Goal: Task Accomplishment & Management: Manage account settings

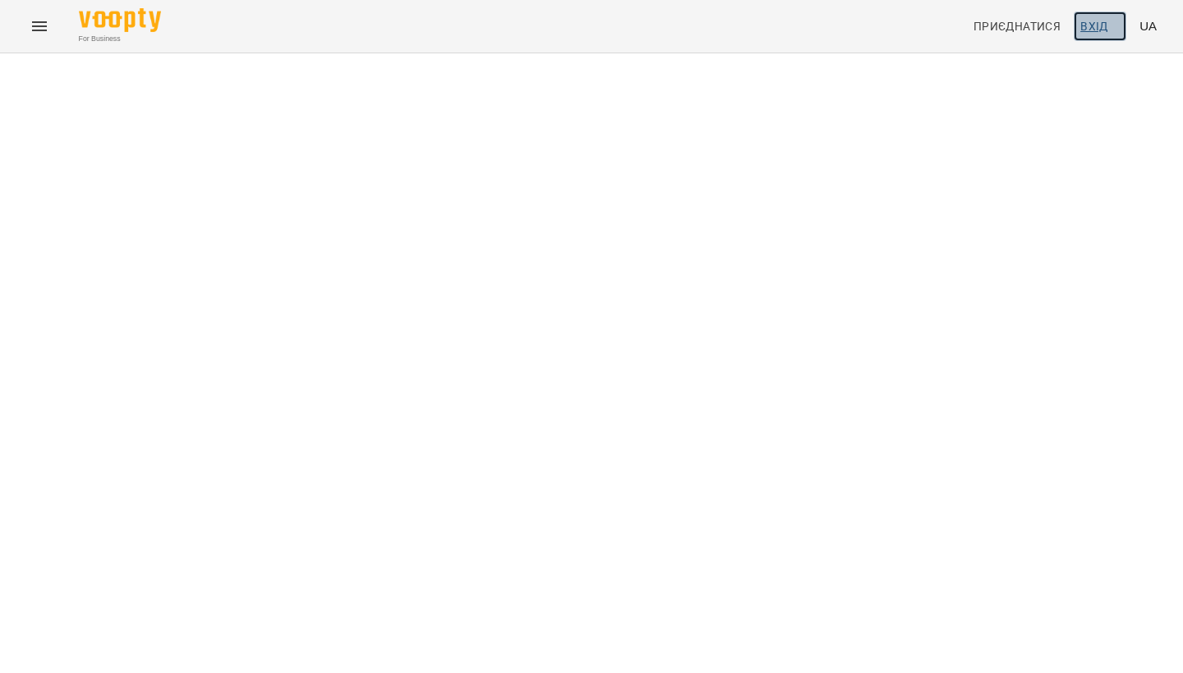
click at [861, 26] on span "Вхід" at bounding box center [1094, 26] width 28 height 20
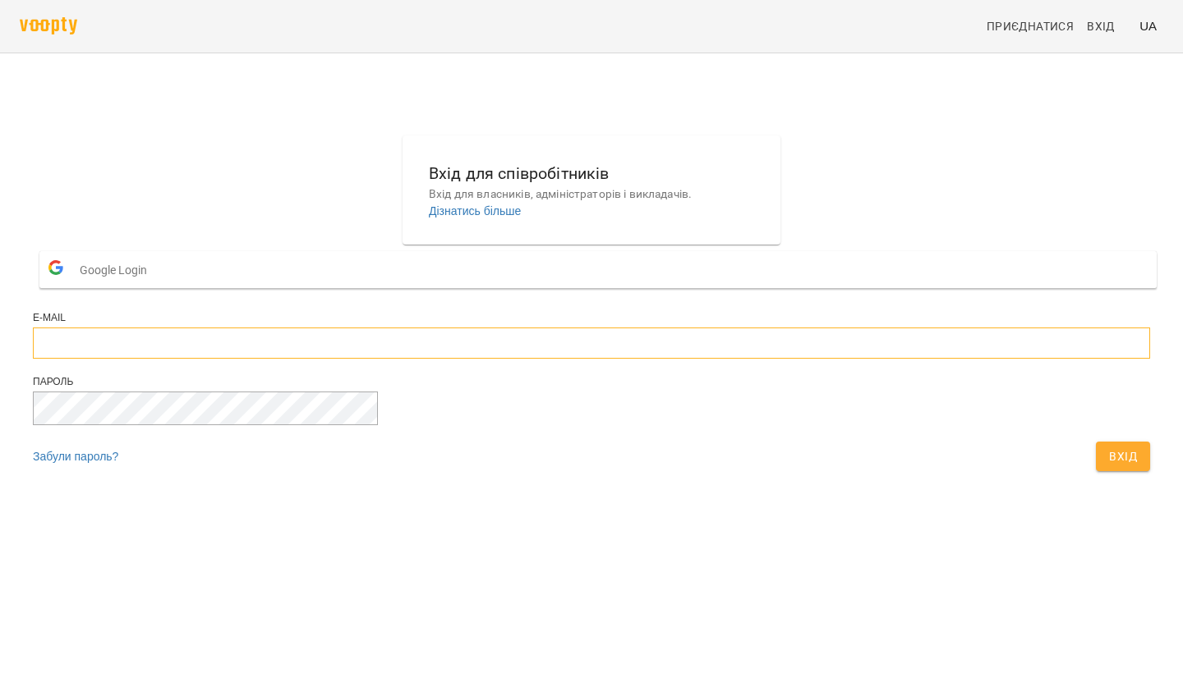
type input "**********"
click at [1096, 471] on button "Вхід" at bounding box center [1123, 457] width 54 height 30
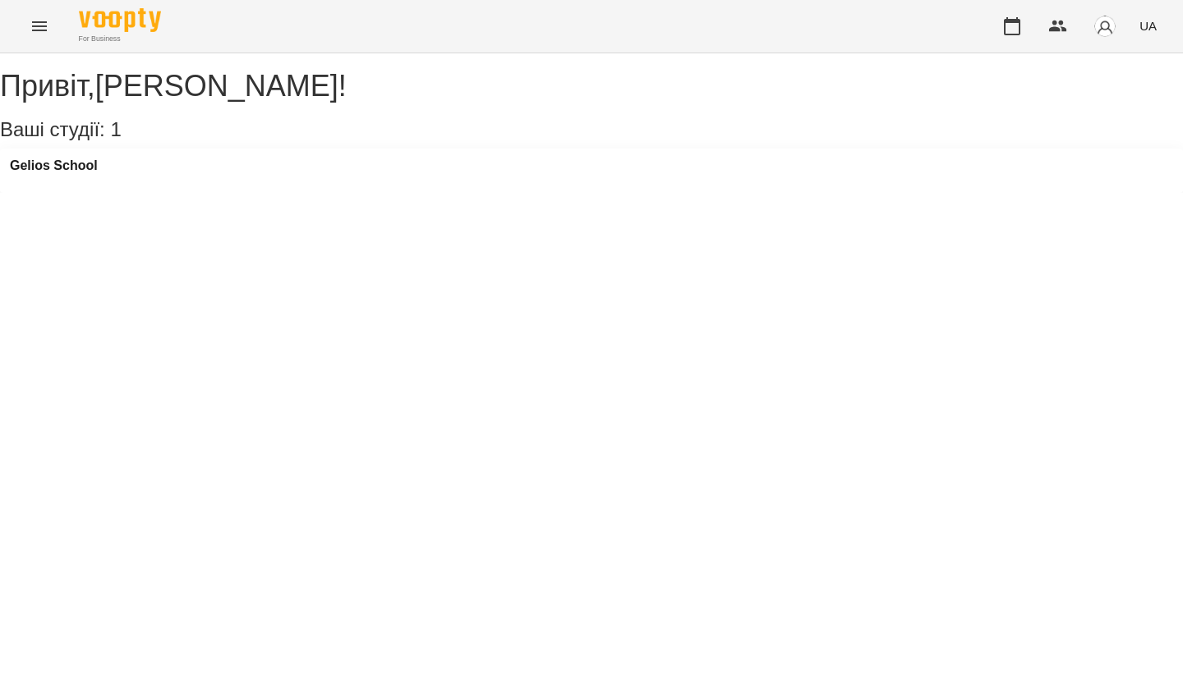
click at [35, 183] on div "Gelios School" at bounding box center [54, 171] width 88 height 25
click at [74, 173] on h3 "Gelios School" at bounding box center [54, 166] width 88 height 15
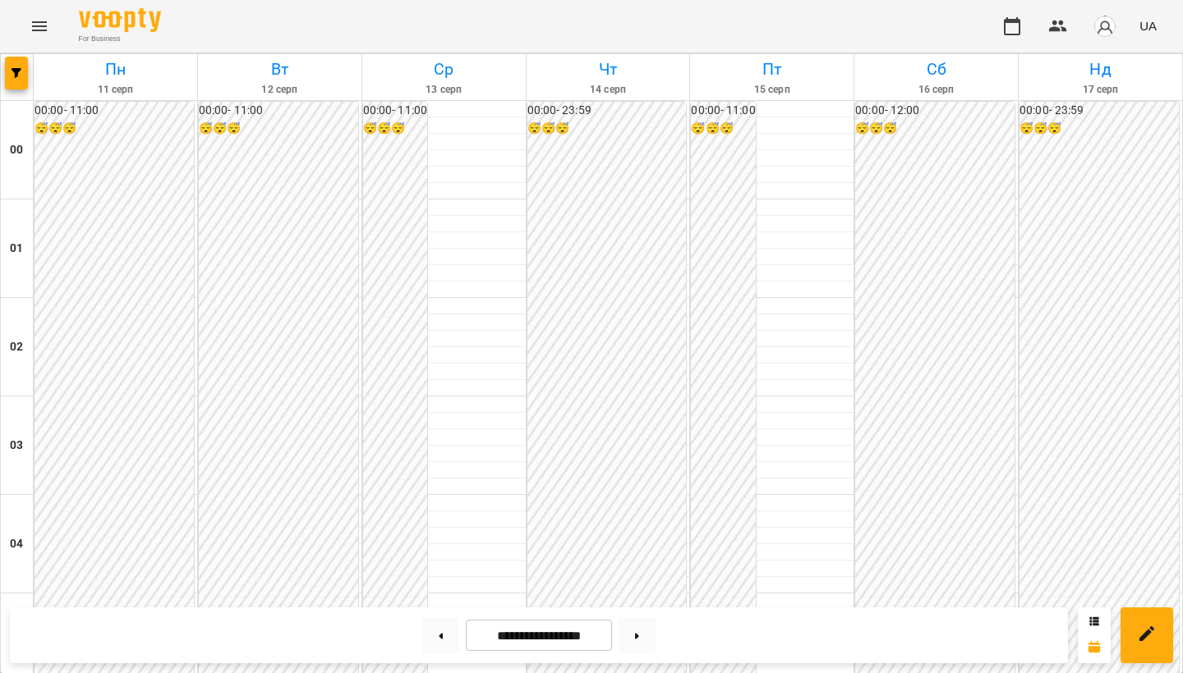
scroll to position [930, 0]
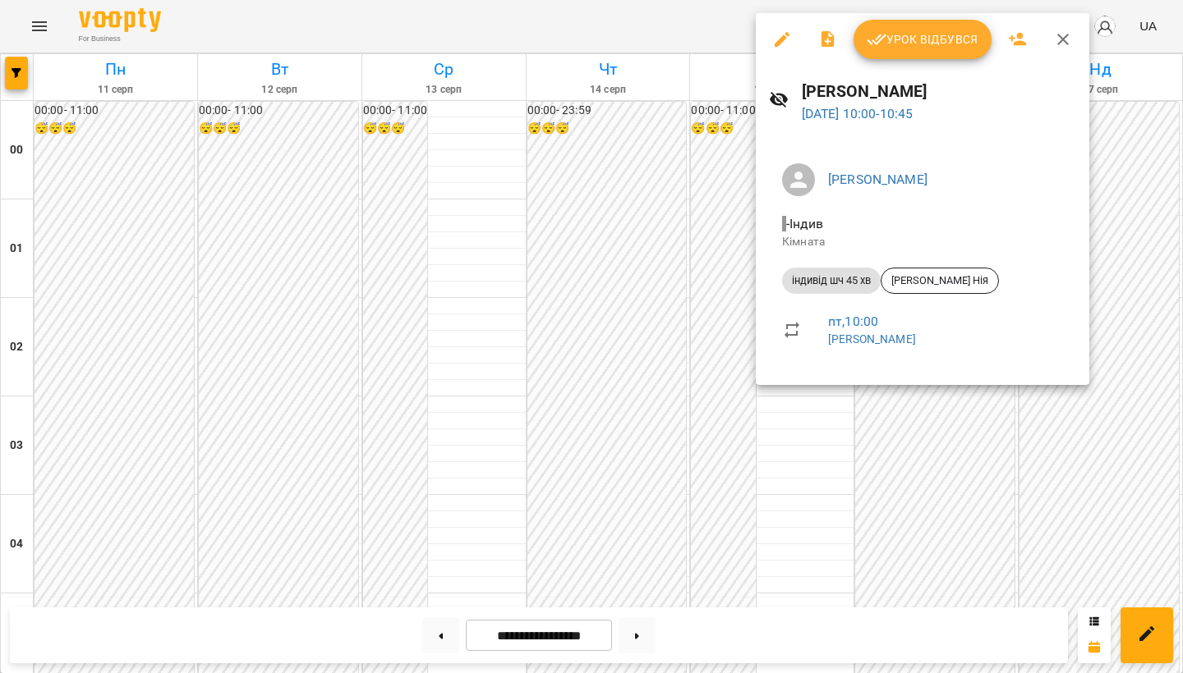
click at [728, 203] on div at bounding box center [591, 336] width 1183 height 673
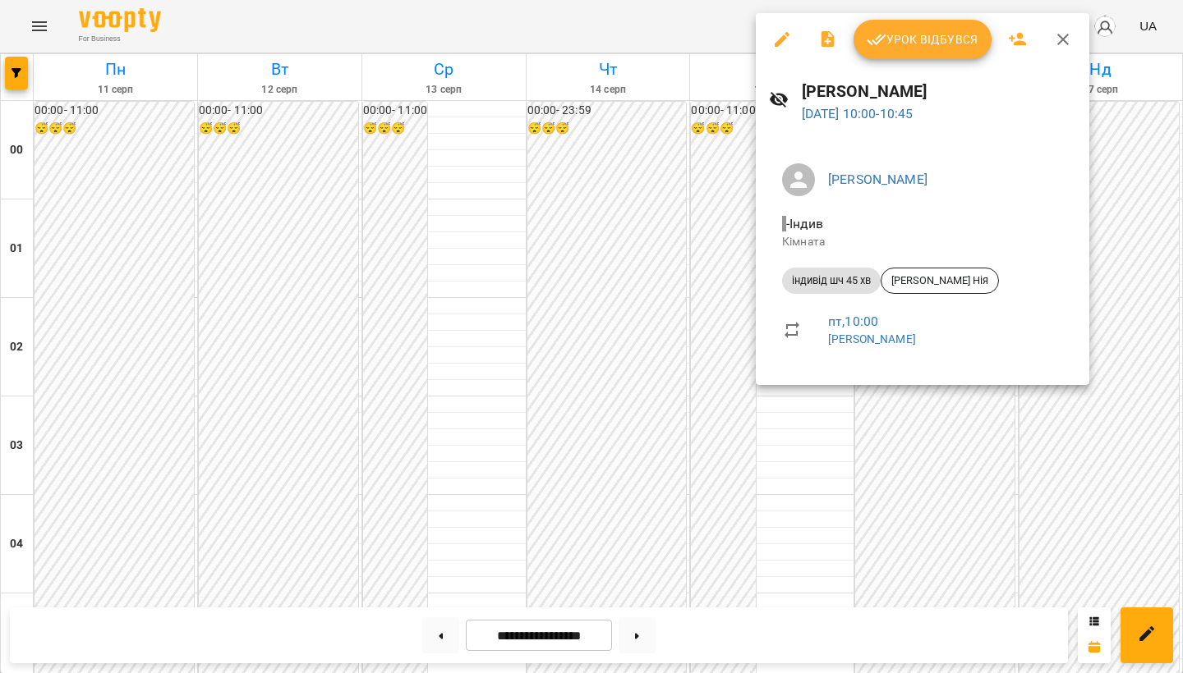
click at [718, 198] on div at bounding box center [591, 336] width 1183 height 673
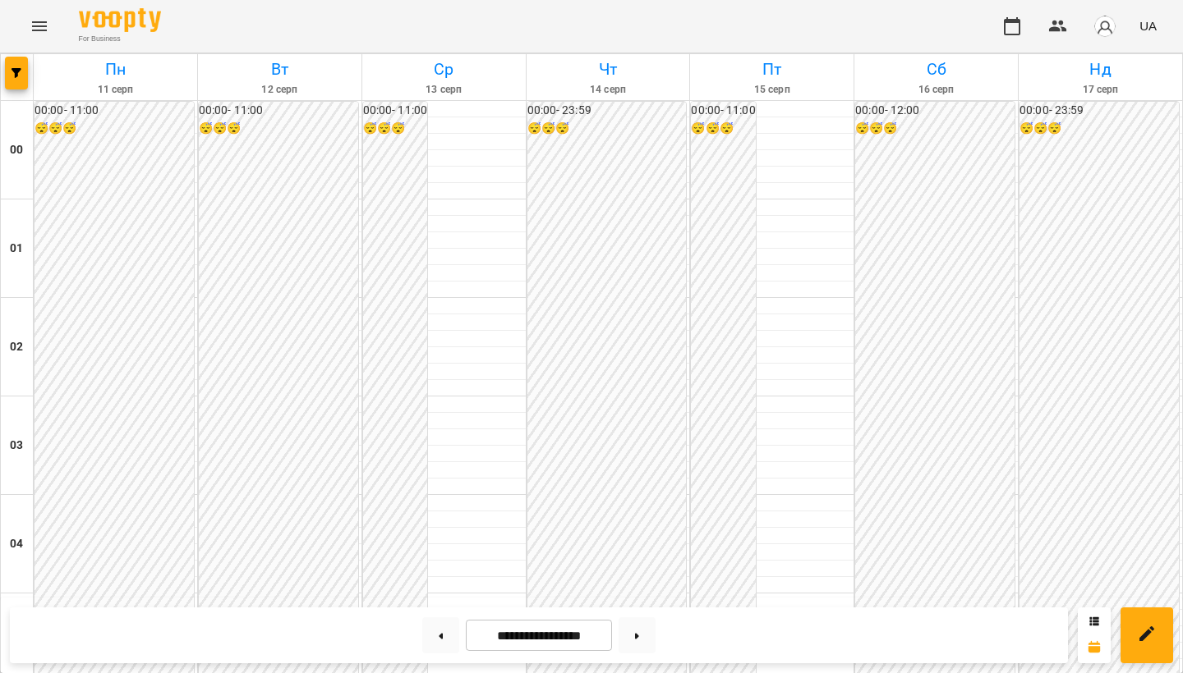
scroll to position [1285, 0]
